Goal: Navigation & Orientation: Find specific page/section

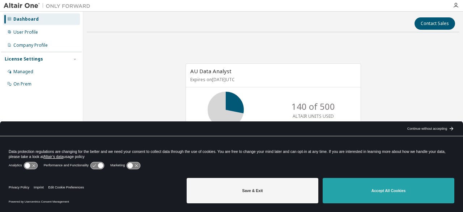
click at [372, 198] on button "Accept All Cookies" at bounding box center [389, 190] width 132 height 25
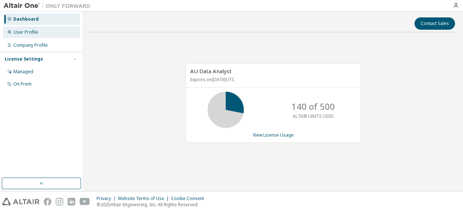
click at [32, 31] on div "User Profile" at bounding box center [25, 32] width 25 height 6
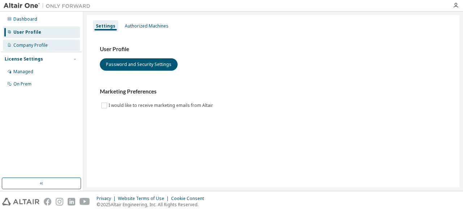
click at [33, 45] on div "Company Profile" at bounding box center [30, 45] width 34 height 6
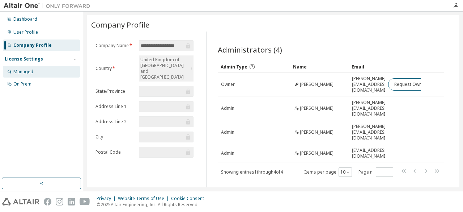
click at [38, 68] on div "Managed" at bounding box center [41, 72] width 77 height 12
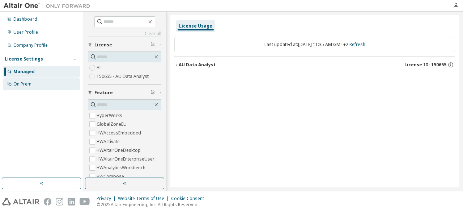
click at [34, 79] on div "On Prem" at bounding box center [41, 84] width 77 height 12
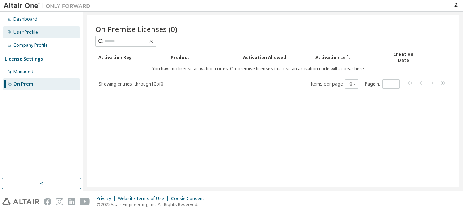
click at [38, 31] on div "User Profile" at bounding box center [41, 32] width 77 height 12
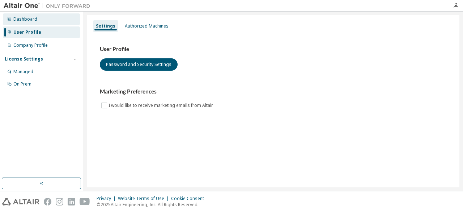
click at [39, 21] on div "Dashboard" at bounding box center [41, 19] width 77 height 12
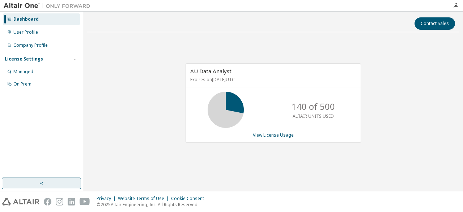
click at [59, 182] on button "button" at bounding box center [41, 183] width 79 height 12
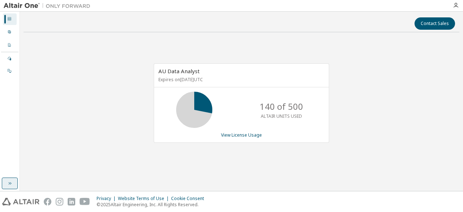
click at [9, 180] on button "button" at bounding box center [10, 183] width 16 height 12
